Goal: Find specific page/section: Find specific page/section

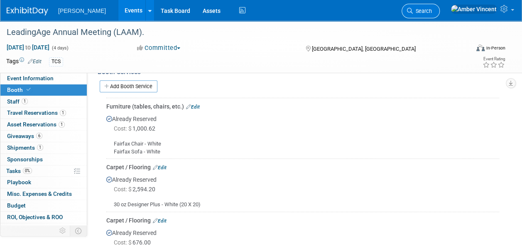
click at [440, 15] on link "Search" at bounding box center [420, 11] width 38 height 15
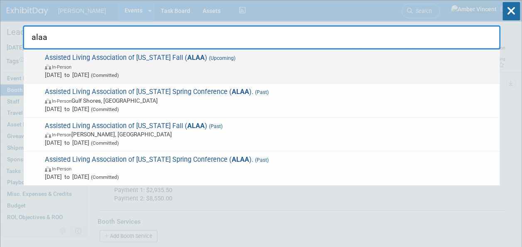
type input "alaa"
click at [308, 65] on span "In-Person" at bounding box center [270, 66] width 450 height 8
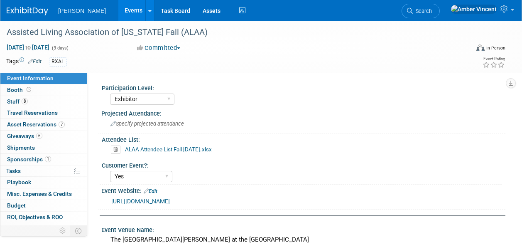
select select "Exhibitor"
select select "Yes"
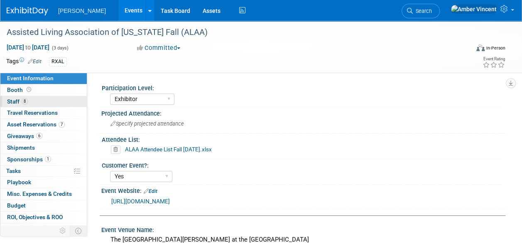
click at [28, 96] on link "8 Staff 8" at bounding box center [43, 101] width 86 height 11
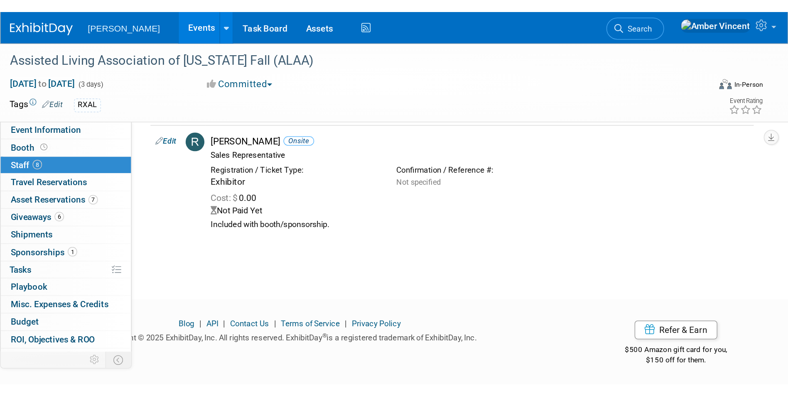
scroll to position [306, 0]
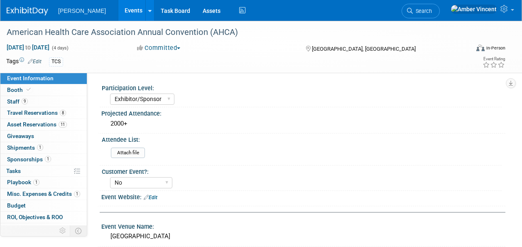
select select "Exhibitor/Sponsor"
select select "No"
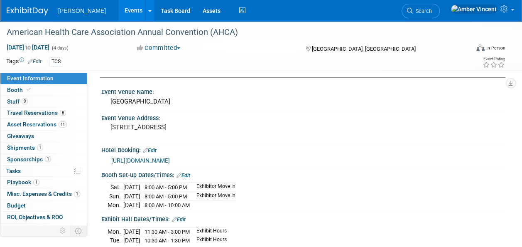
scroll to position [135, 0]
